Goal: Check status: Check status

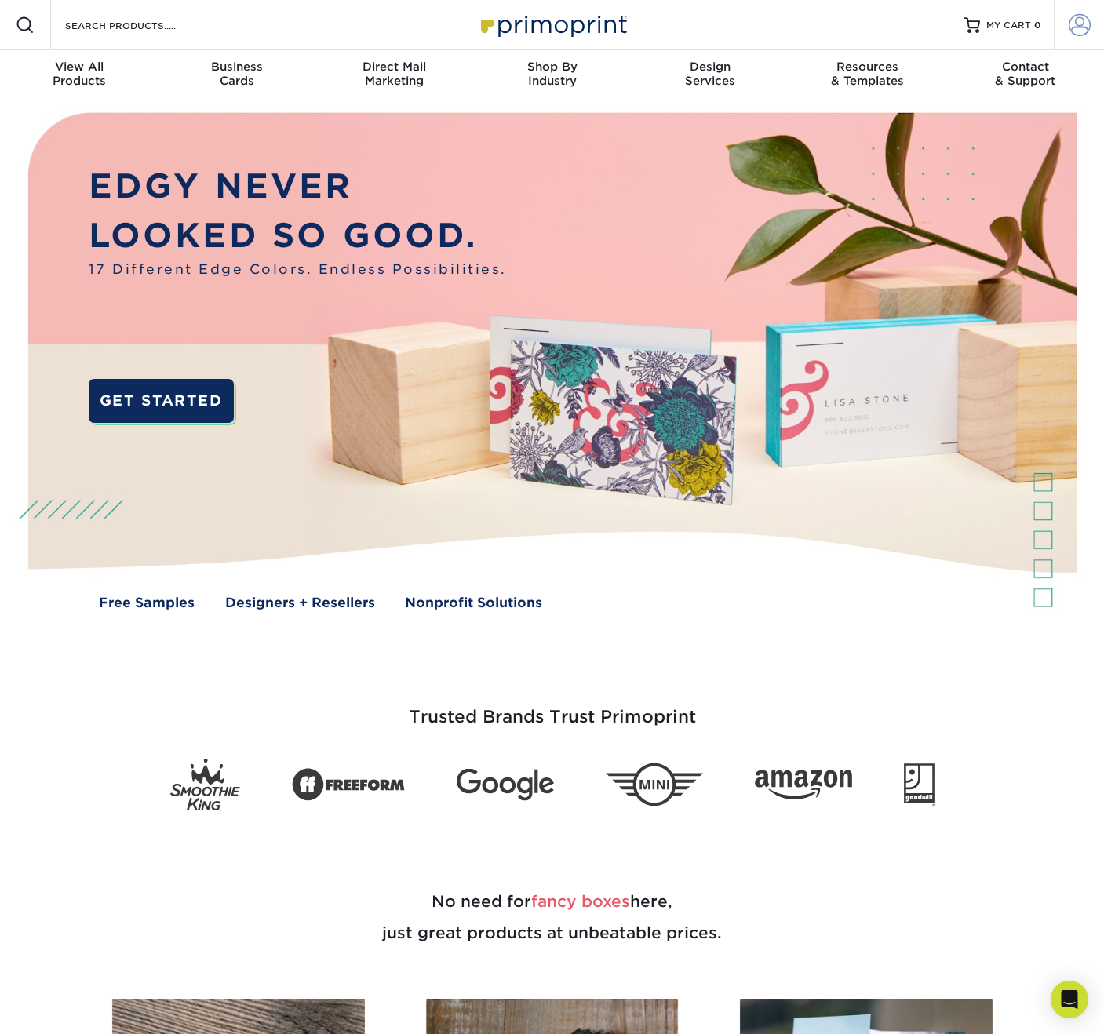
click at [1077, 23] on span at bounding box center [1079, 25] width 22 height 22
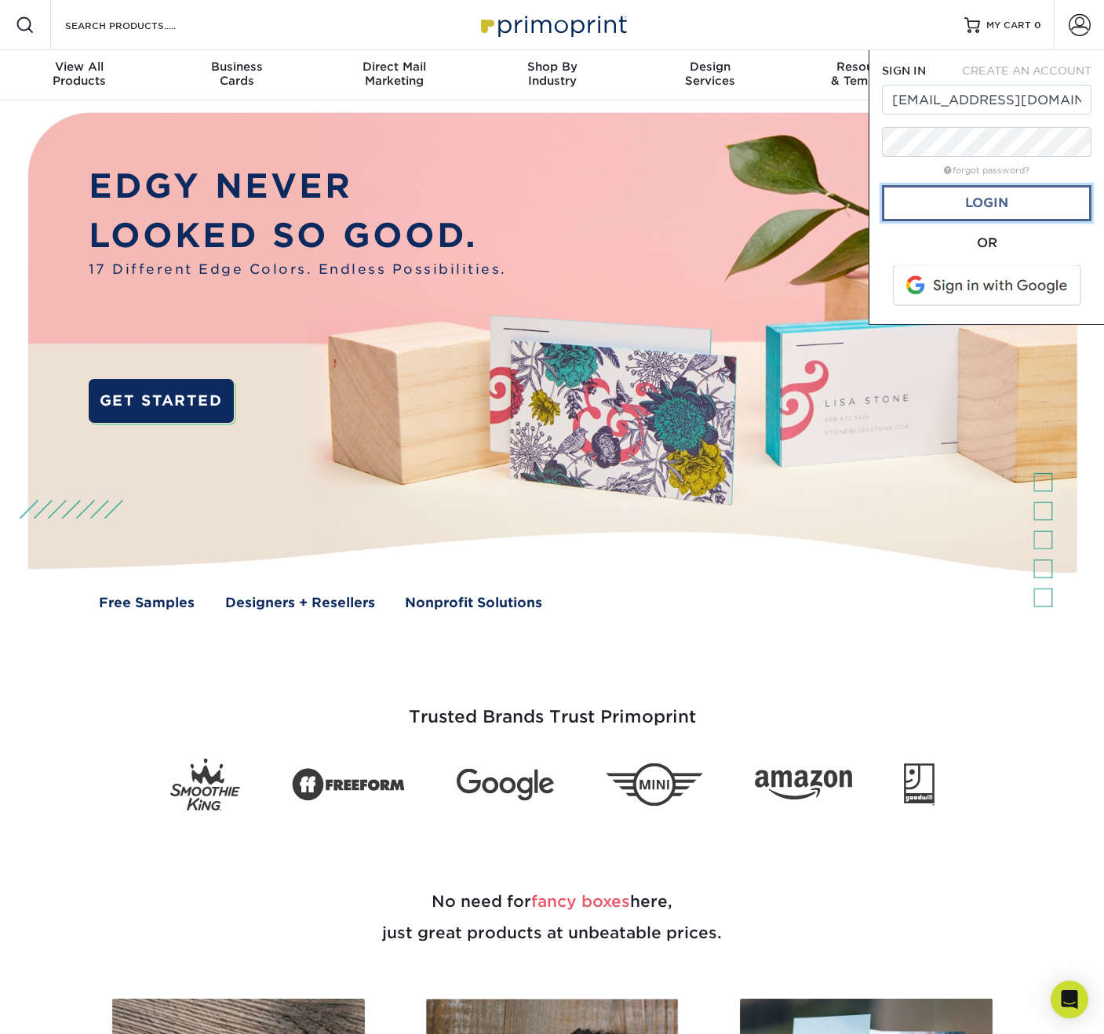
click at [957, 195] on link "Login" at bounding box center [986, 203] width 209 height 36
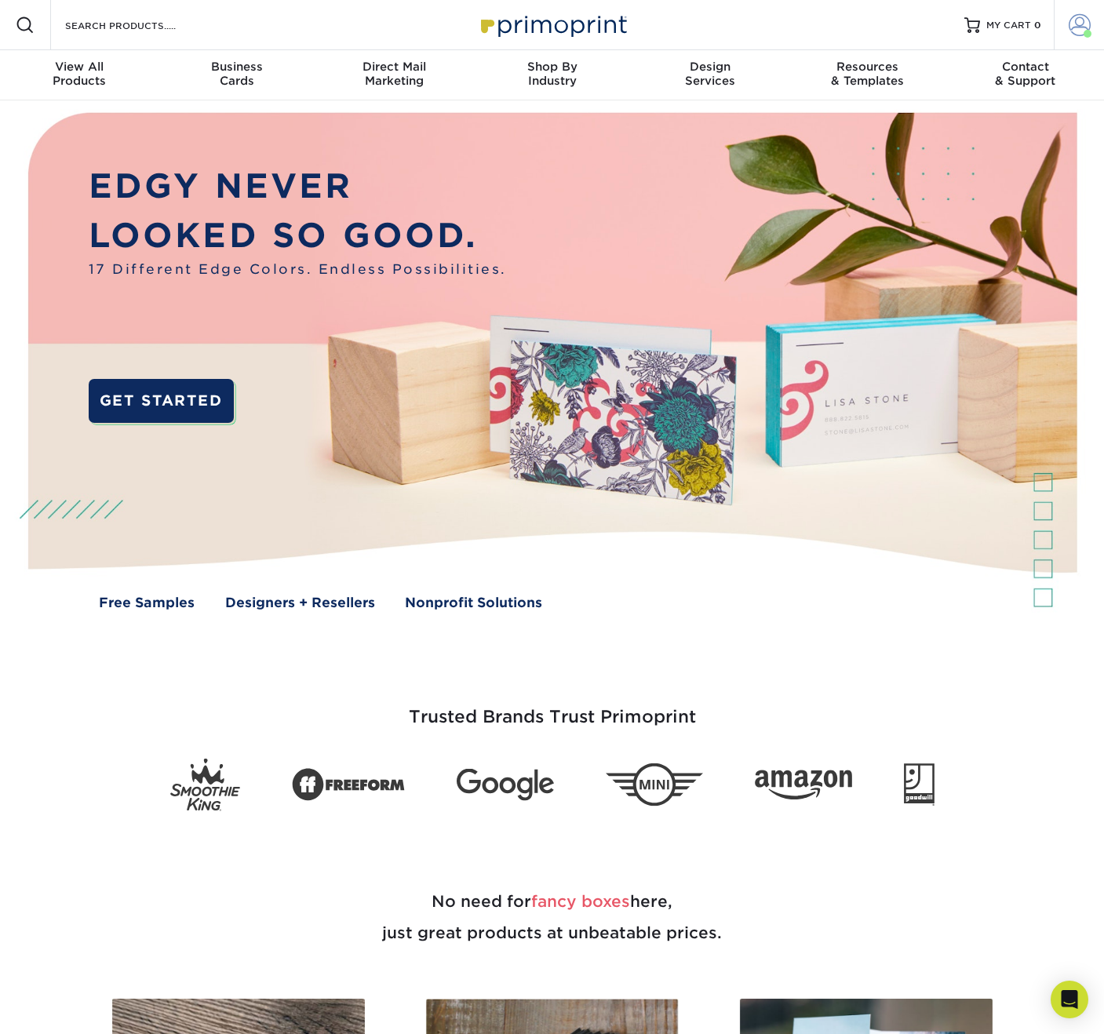
click at [1073, 21] on span at bounding box center [1079, 25] width 22 height 22
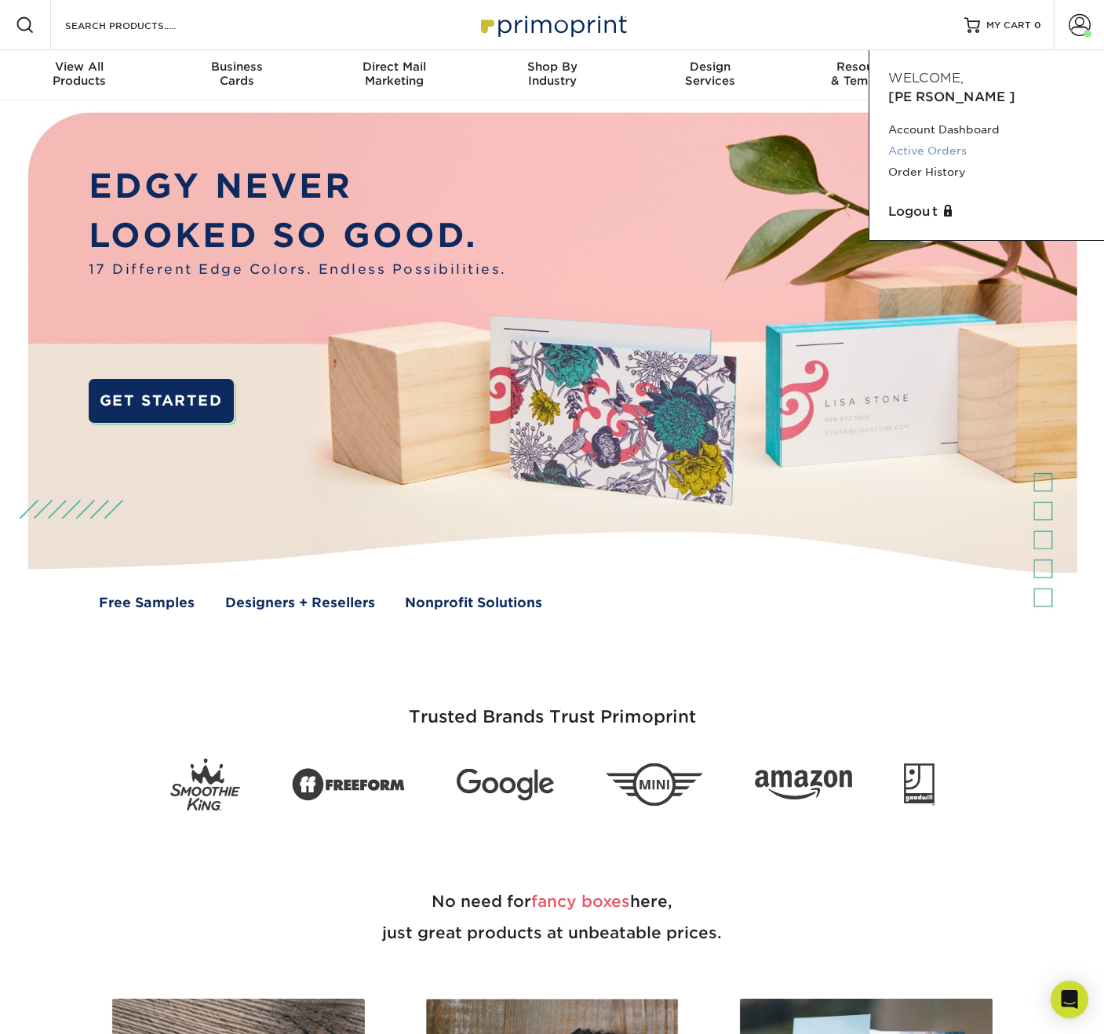
click at [919, 140] on link "Active Orders" at bounding box center [986, 150] width 197 height 21
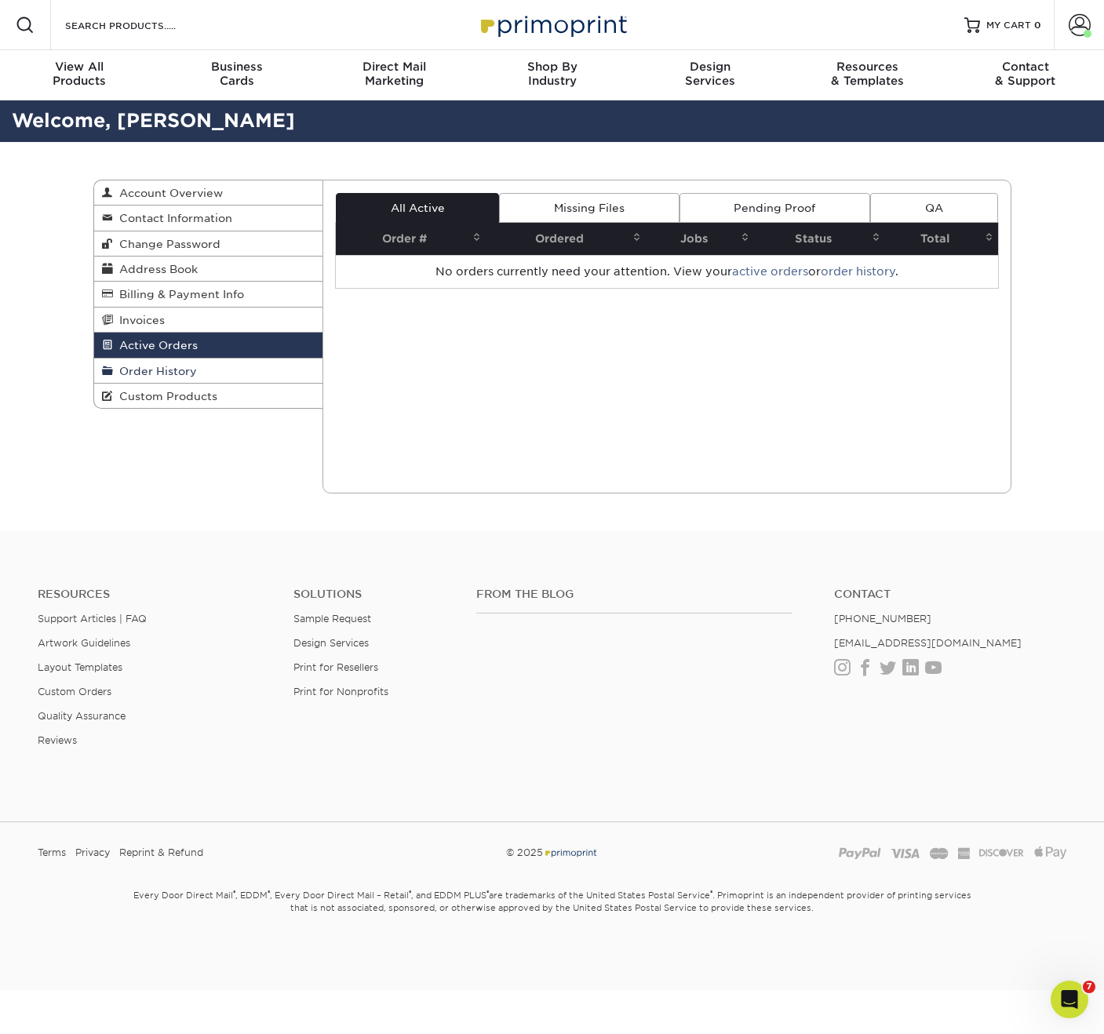
click at [158, 376] on span "Order History" at bounding box center [155, 371] width 84 height 13
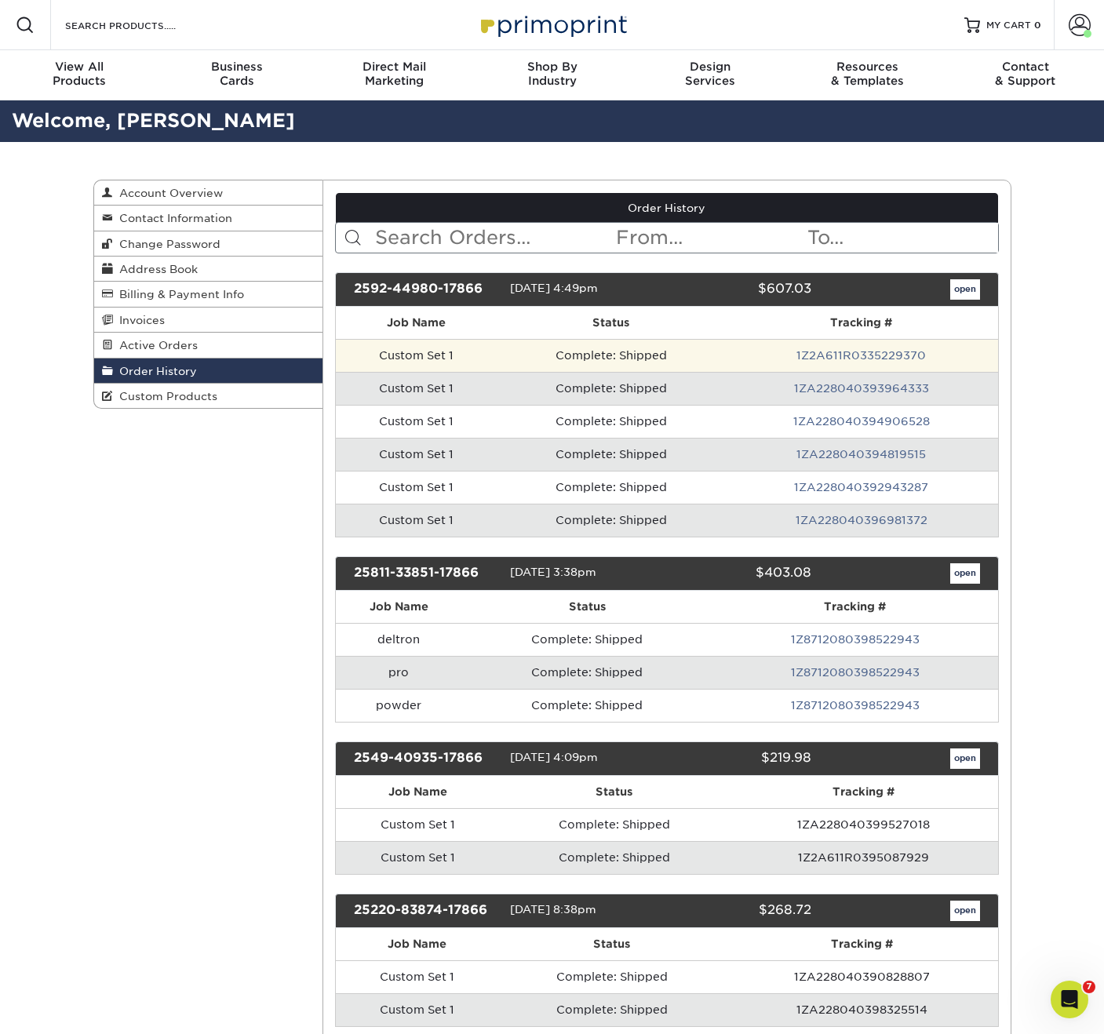
click at [426, 355] on td "Custom Set 1" at bounding box center [417, 355] width 162 height 33
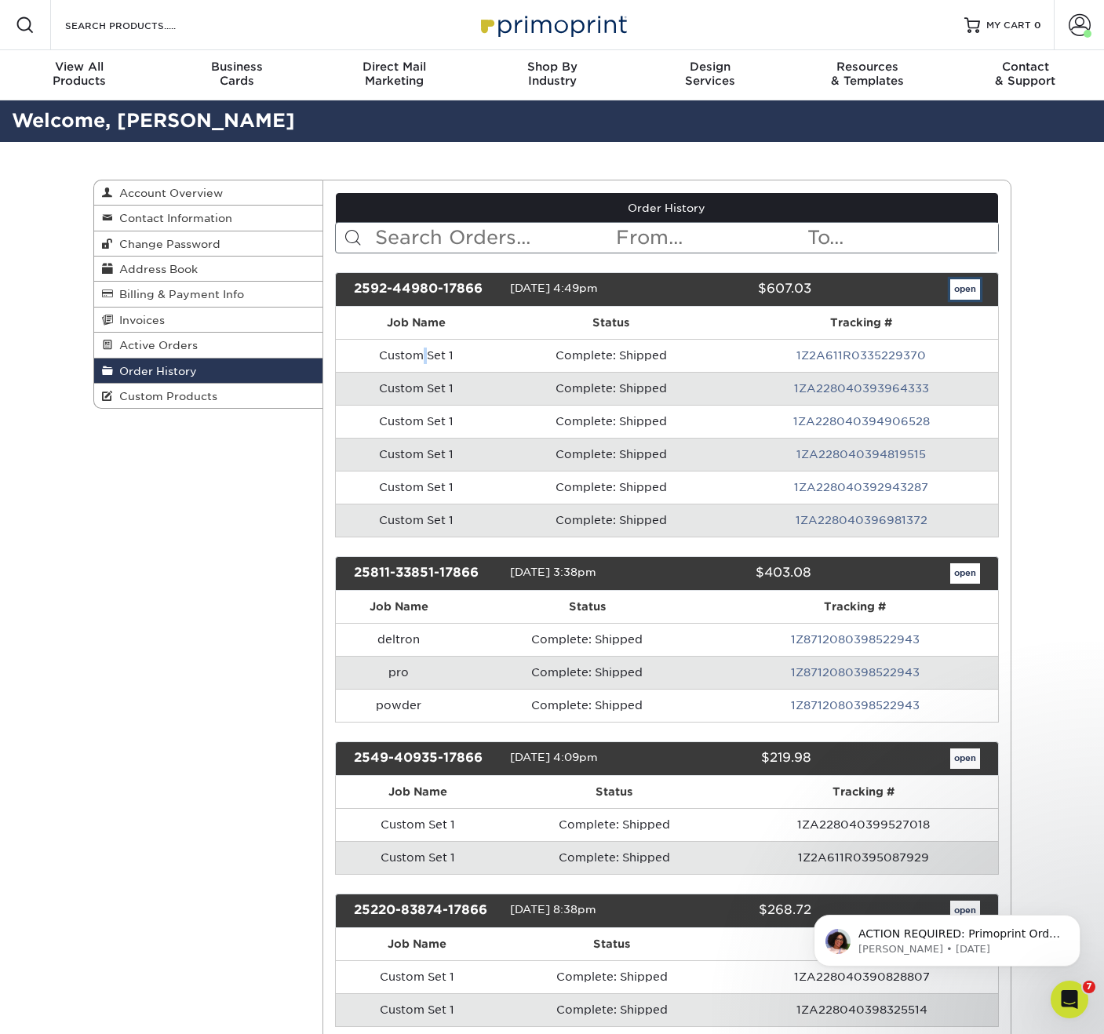
click at [968, 286] on link "open" at bounding box center [965, 289] width 30 height 20
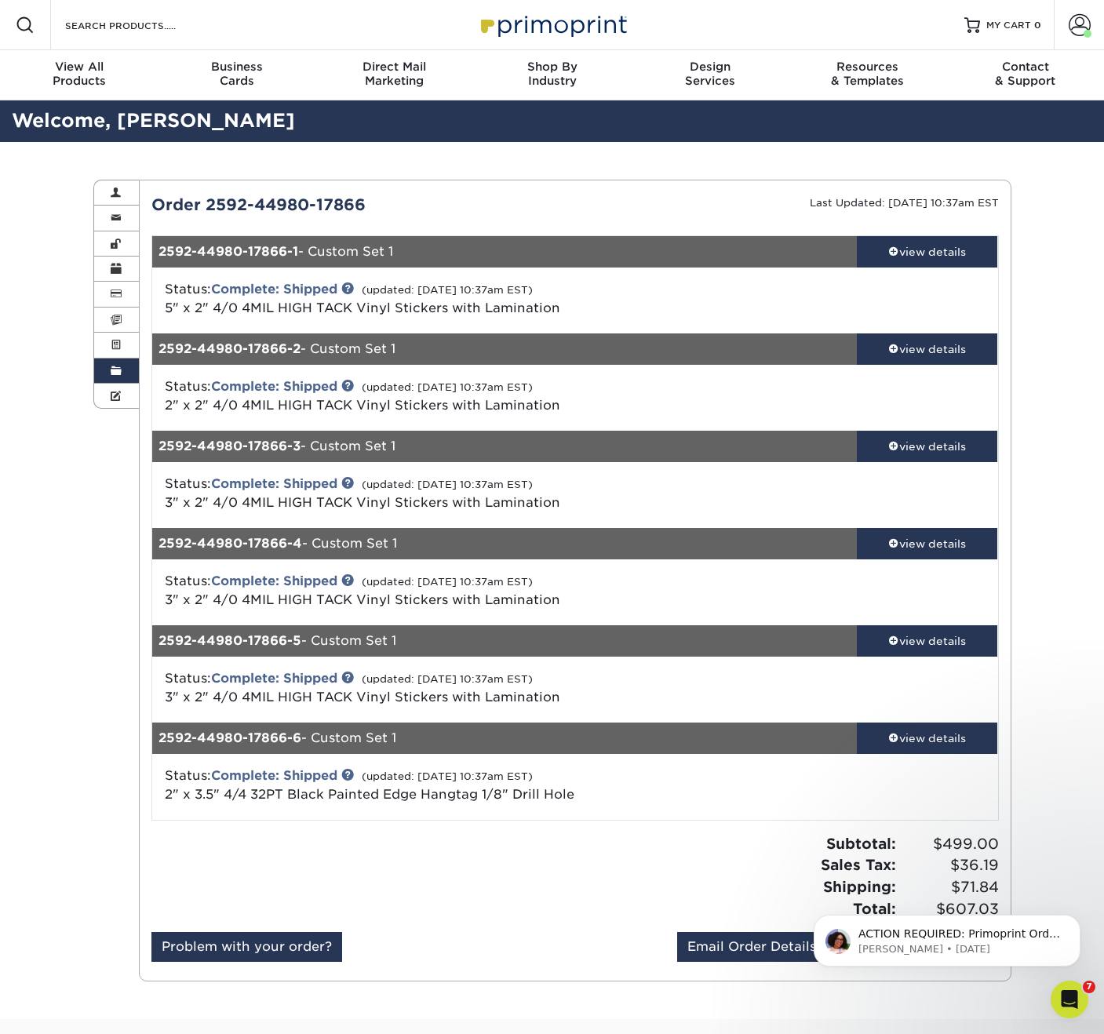
drag, startPoint x: 369, startPoint y: 201, endPoint x: 208, endPoint y: 207, distance: 161.7
click at [208, 207] on div "Order 2592-44980-17866" at bounding box center [357, 205] width 435 height 24
copy div "2592-44980-17866"
